Goal: Obtain resource: Download file/media

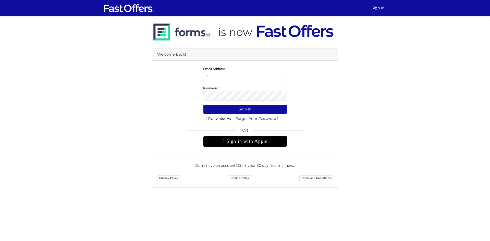
type input "f.normuradov@gmail.com"
click at [203, 105] on button "Sign In" at bounding box center [245, 109] width 84 height 9
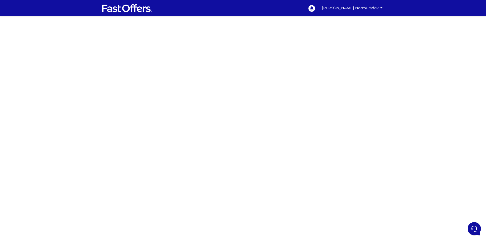
click at [311, 99] on div at bounding box center [243, 143] width 486 height 255
drag, startPoint x: 358, startPoint y: 112, endPoint x: 353, endPoint y: 110, distance: 4.8
click at [356, 111] on div at bounding box center [243, 143] width 486 height 255
click at [136, 127] on div at bounding box center [243, 143] width 486 height 255
drag, startPoint x: 163, startPoint y: 146, endPoint x: 171, endPoint y: 145, distance: 7.5
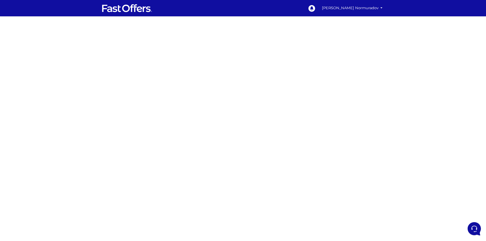
click at [165, 145] on div at bounding box center [243, 143] width 486 height 255
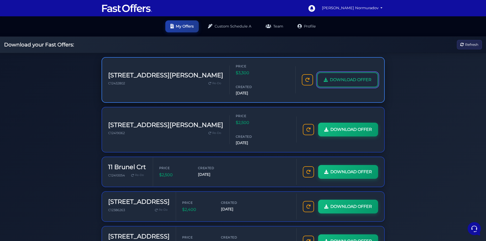
click at [352, 77] on span "DOWNLOAD OFFER" at bounding box center [351, 80] width 42 height 7
click at [129, 8] on img at bounding box center [127, 8] width 51 height 10
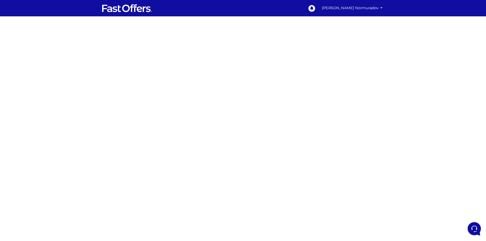
click at [165, 96] on div at bounding box center [243, 143] width 486 height 255
click at [324, 115] on div at bounding box center [243, 143] width 486 height 255
drag, startPoint x: 142, startPoint y: 156, endPoint x: 181, endPoint y: 151, distance: 39.5
click at [142, 155] on div at bounding box center [243, 143] width 486 height 255
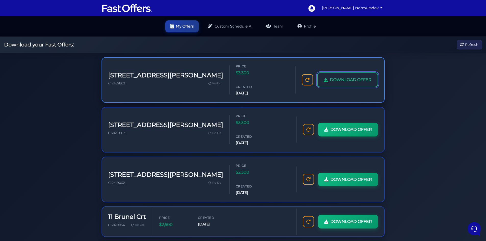
click at [340, 77] on span "DOWNLOAD OFFER" at bounding box center [351, 80] width 42 height 7
